Goal: Navigation & Orientation: Find specific page/section

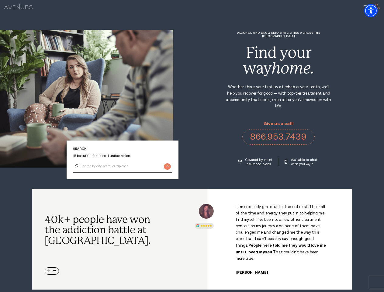
click at [192, 146] on div "Alcohol and Drug Rehab Facilities across the [GEOGRAPHIC_DATA] Find your way ho…" at bounding box center [278, 98] width 211 height 135
click at [376, 11] on img "Accessibility Menu" at bounding box center [370, 10] width 13 height 13
